Goal: Transaction & Acquisition: Purchase product/service

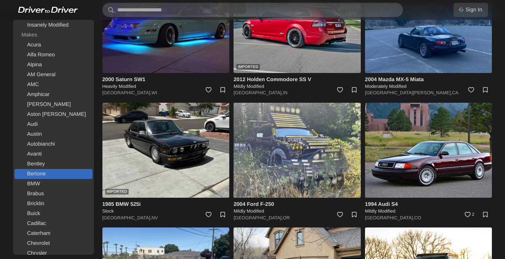
scroll to position [71, 0]
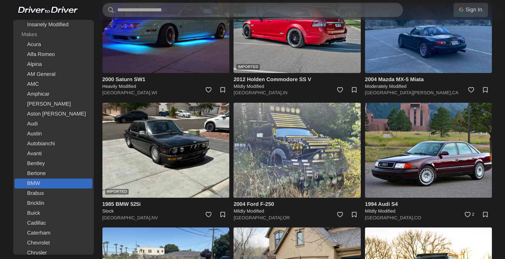
click at [37, 184] on link "BMW" at bounding box center [54, 184] width 78 height 10
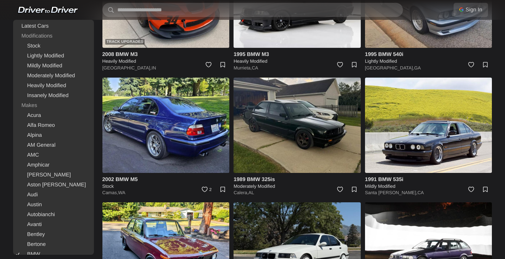
scroll to position [284, 0]
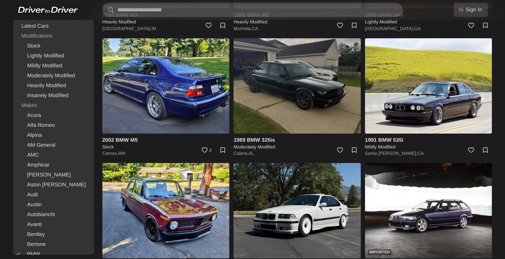
click at [272, 93] on img at bounding box center [297, 85] width 127 height 95
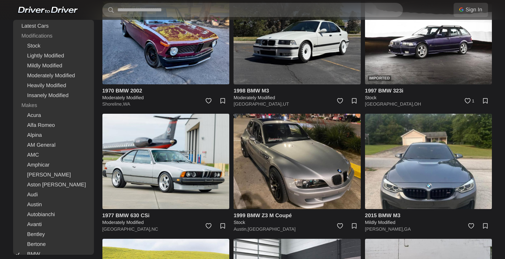
scroll to position [461, 0]
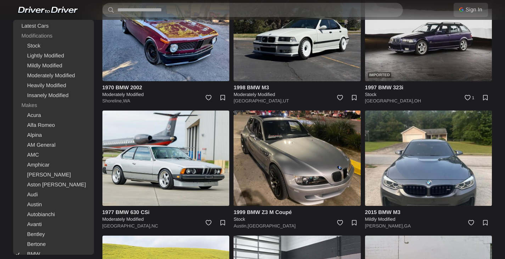
click at [419, 56] on img at bounding box center [428, 33] width 127 height 95
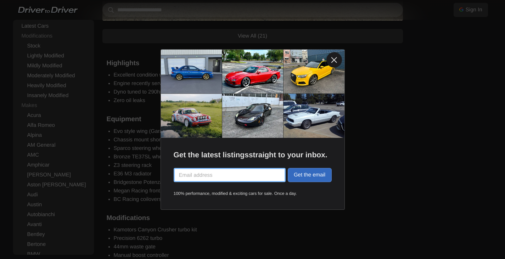
scroll to position [816, 0]
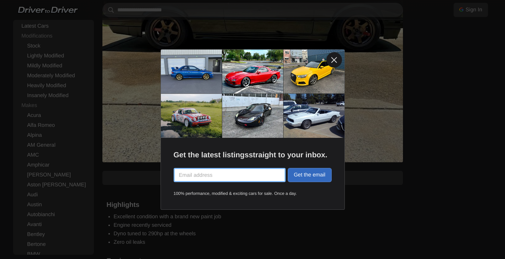
click at [336, 56] on link at bounding box center [335, 60] width 16 height 16
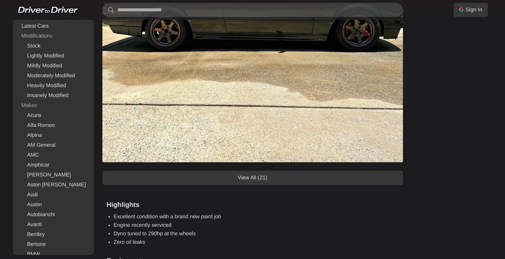
click at [197, 179] on link "View All (21)" at bounding box center [252, 178] width 301 height 14
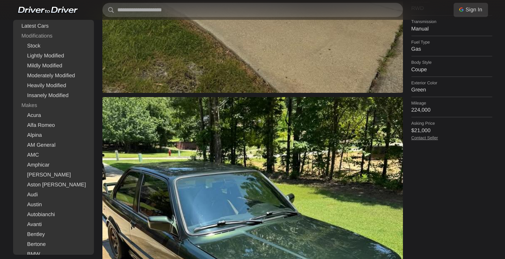
scroll to position [0, 0]
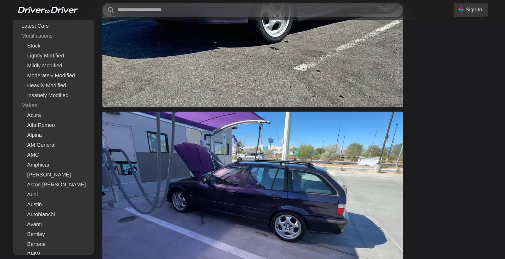
scroll to position [532, 0]
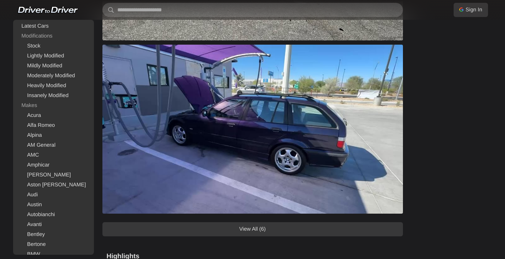
click at [203, 230] on link "View All (6)" at bounding box center [252, 229] width 301 height 14
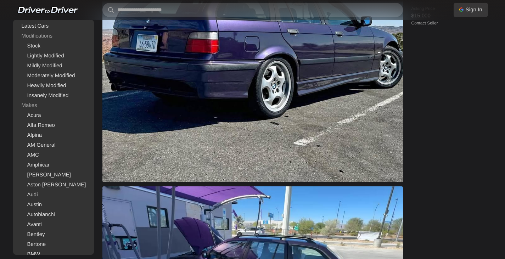
scroll to position [284, 0]
